Goal: Transaction & Acquisition: Purchase product/service

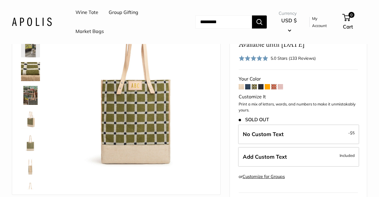
scroll to position [83, 0]
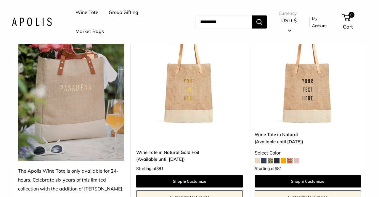
scroll to position [114, 0]
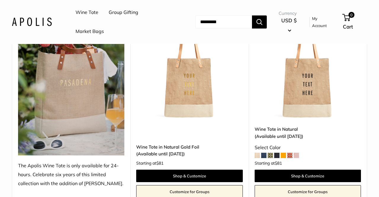
click at [0, 0] on img at bounding box center [0, 0] width 0 height 0
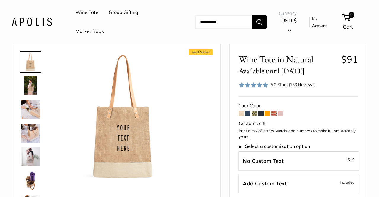
scroll to position [29, 0]
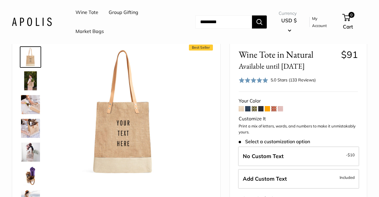
click at [29, 105] on img at bounding box center [30, 104] width 19 height 19
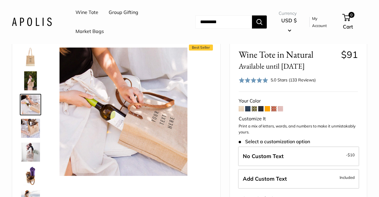
click at [25, 122] on img at bounding box center [30, 128] width 19 height 19
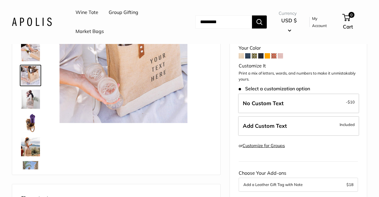
scroll to position [72, 0]
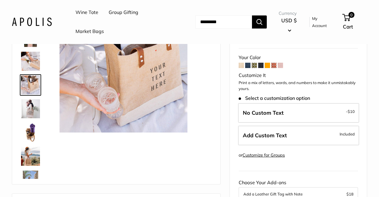
click at [28, 110] on img at bounding box center [30, 108] width 19 height 19
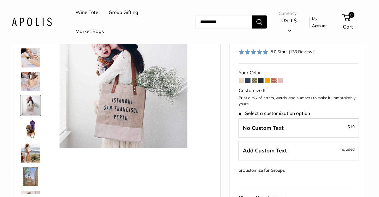
scroll to position [58, 0]
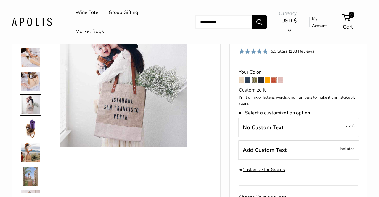
click at [25, 153] on img at bounding box center [30, 152] width 19 height 19
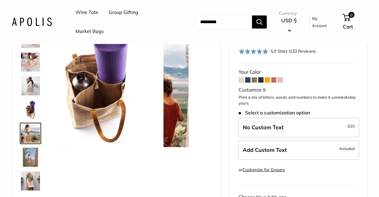
scroll to position [66, 0]
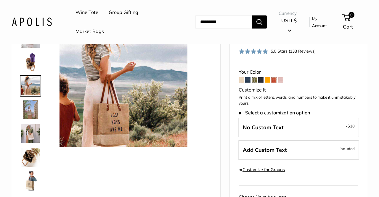
click at [26, 155] on img at bounding box center [30, 156] width 19 height 19
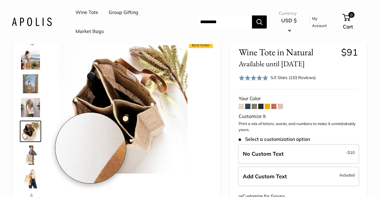
scroll to position [29, 0]
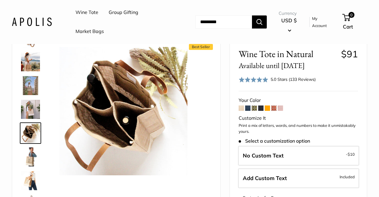
click at [30, 158] on img at bounding box center [30, 156] width 19 height 19
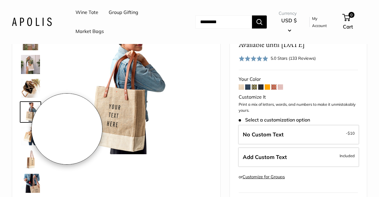
scroll to position [53, 0]
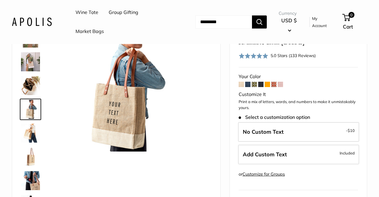
click at [28, 135] on img at bounding box center [30, 132] width 19 height 19
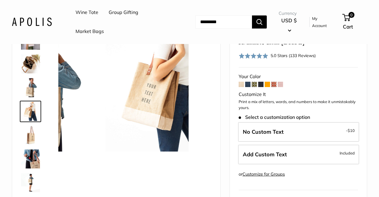
scroll to position [184, 0]
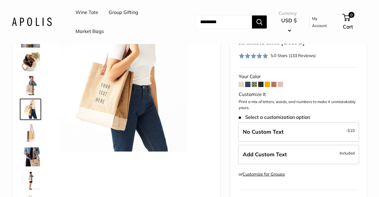
click at [30, 135] on img at bounding box center [30, 132] width 19 height 19
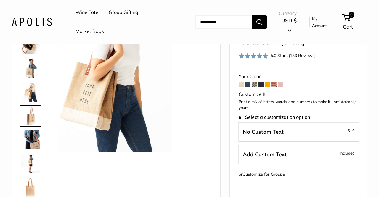
scroll to position [208, 0]
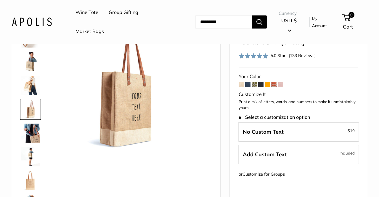
click at [34, 136] on img at bounding box center [30, 132] width 19 height 19
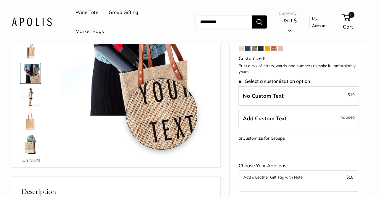
scroll to position [100, 0]
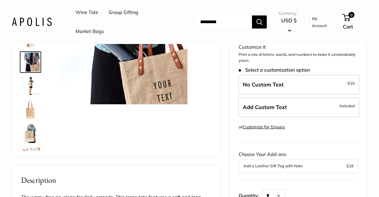
click at [29, 132] on img at bounding box center [30, 133] width 19 height 19
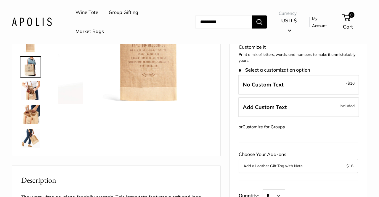
scroll to position [303, 0]
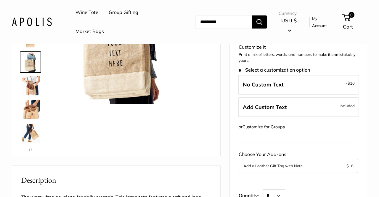
click at [35, 86] on img at bounding box center [30, 85] width 19 height 19
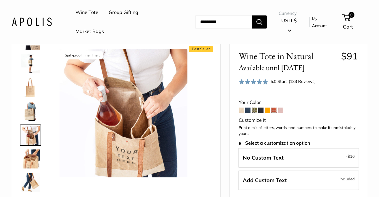
scroll to position [27, 0]
click at [29, 164] on img at bounding box center [30, 158] width 19 height 19
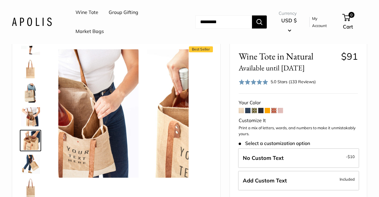
scroll to position [346, 0]
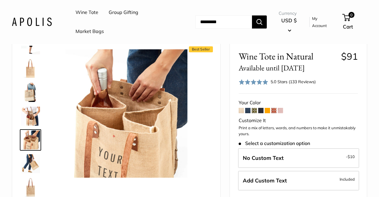
click at [29, 161] on img at bounding box center [30, 163] width 19 height 19
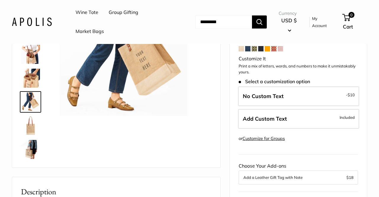
scroll to position [91, 0]
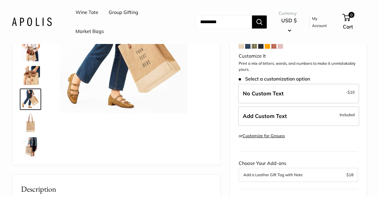
click at [29, 126] on img at bounding box center [30, 122] width 19 height 19
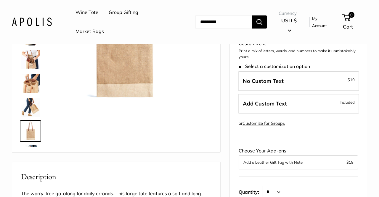
scroll to position [346, 0]
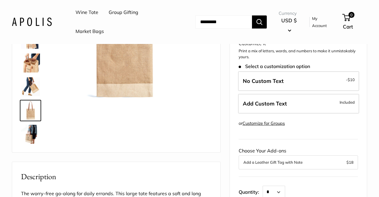
click at [32, 132] on img at bounding box center [30, 133] width 19 height 19
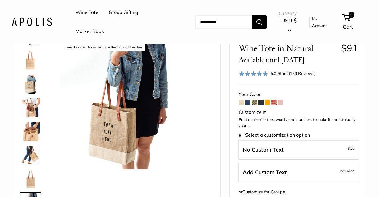
scroll to position [39, 0]
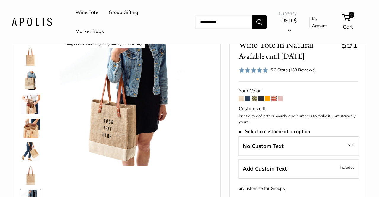
click at [240, 98] on span at bounding box center [241, 98] width 5 height 5
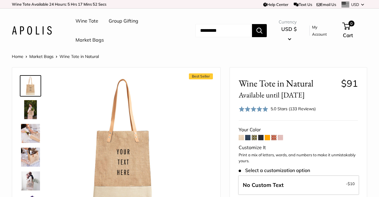
click at [248, 139] on span at bounding box center [247, 137] width 5 height 5
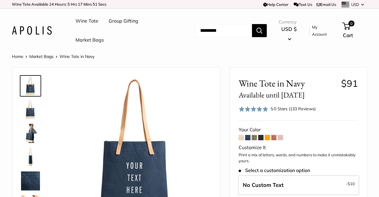
click at [253, 137] on span at bounding box center [254, 137] width 5 height 5
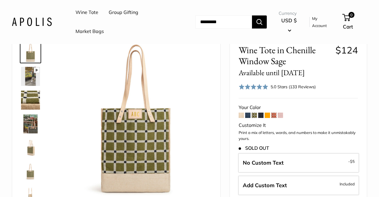
scroll to position [38, 0]
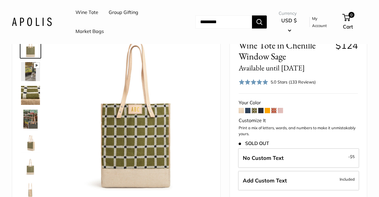
click at [261, 111] on span at bounding box center [260, 110] width 5 height 5
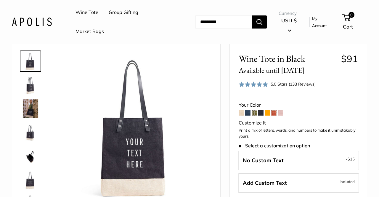
scroll to position [27, 0]
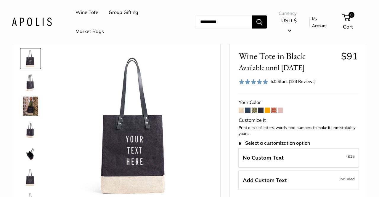
click at [267, 110] on span at bounding box center [267, 109] width 5 height 5
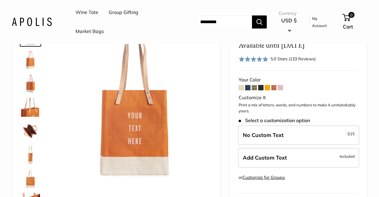
scroll to position [51, 0]
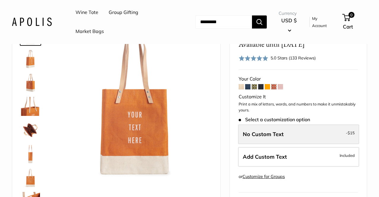
click at [268, 137] on span "No Custom Text" at bounding box center [263, 133] width 41 height 7
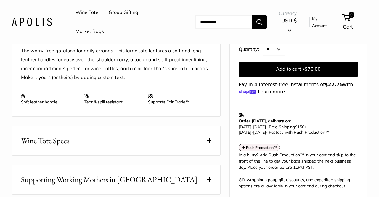
scroll to position [247, 0]
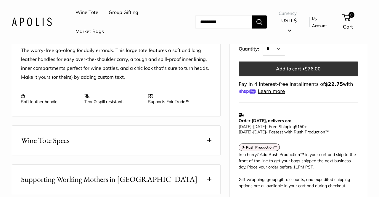
click at [271, 66] on button "Add to cart • $76.00" at bounding box center [298, 68] width 119 height 15
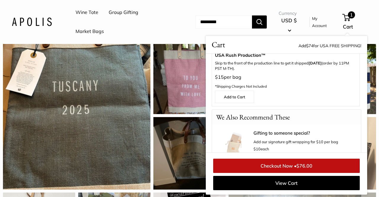
scroll to position [0, 0]
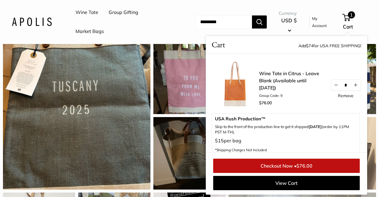
click at [346, 22] on div "1 Cart" at bounding box center [355, 21] width 24 height 19
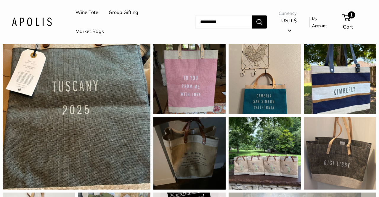
click at [346, 14] on span "1" at bounding box center [347, 17] width 8 height 7
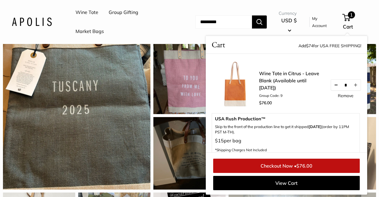
click at [334, 87] on button "Decrease quantity by 1" at bounding box center [336, 84] width 10 height 11
